Goal: Find specific page/section: Find specific page/section

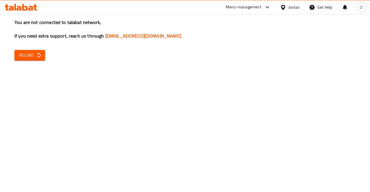
click at [199, 7] on div "Menu-management Jordan Get Help O" at bounding box center [185, 7] width 370 height 14
click at [239, 9] on div "Menu-management" at bounding box center [244, 7] width 36 height 7
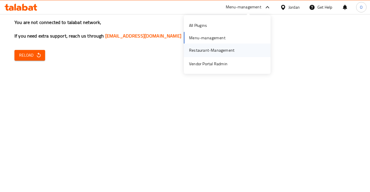
click at [229, 49] on div "Restaurant-Management" at bounding box center [211, 50] width 45 height 6
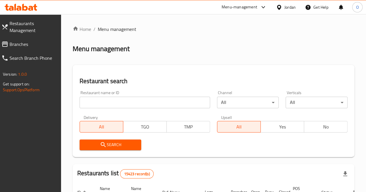
click at [111, 106] on input "search" at bounding box center [145, 103] width 131 height 12
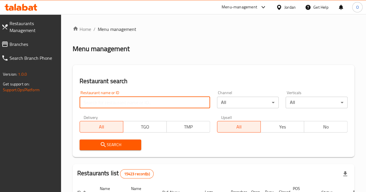
paste input "777504"
type input "777504"
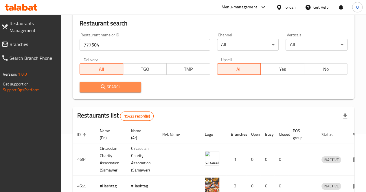
click at [118, 86] on span "Search" at bounding box center [110, 87] width 53 height 7
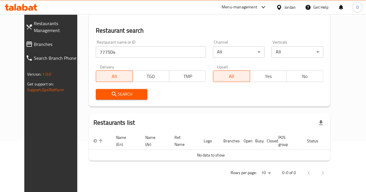
scroll to position [50, 0]
